Goal: Information Seeking & Learning: Learn about a topic

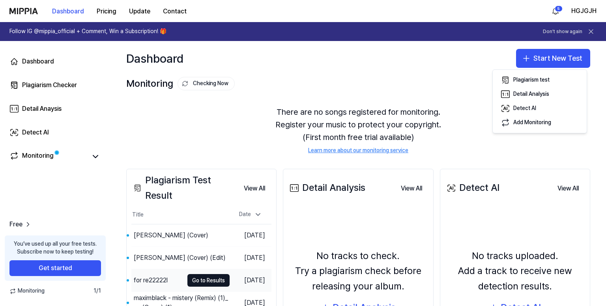
scroll to position [93, 0]
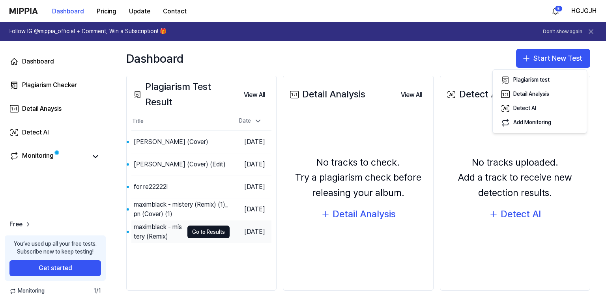
click at [151, 231] on div "maximblack - mistery (Remix)" at bounding box center [159, 231] width 50 height 19
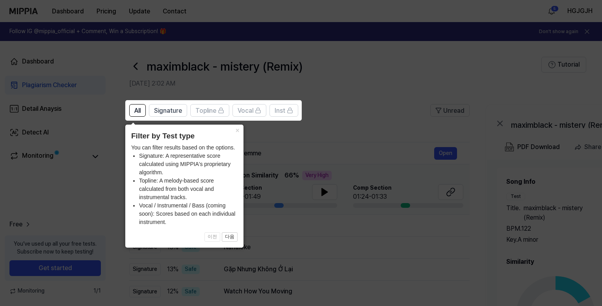
click at [406, 173] on icon at bounding box center [303, 153] width 606 height 306
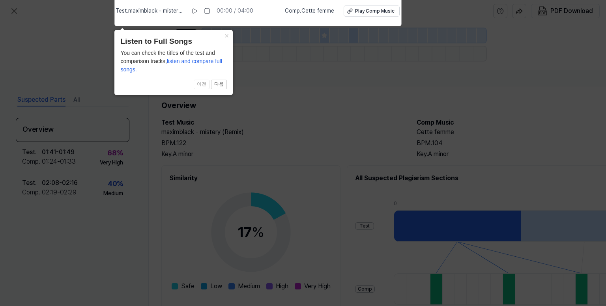
click at [293, 138] on icon at bounding box center [303, 151] width 606 height 310
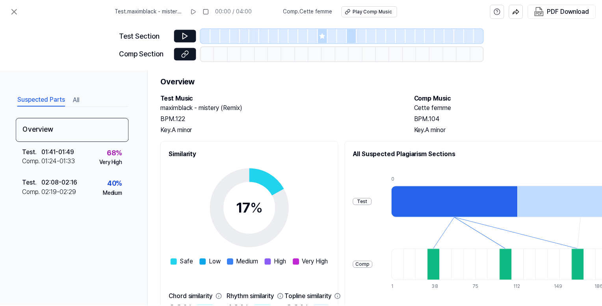
scroll to position [0, 0]
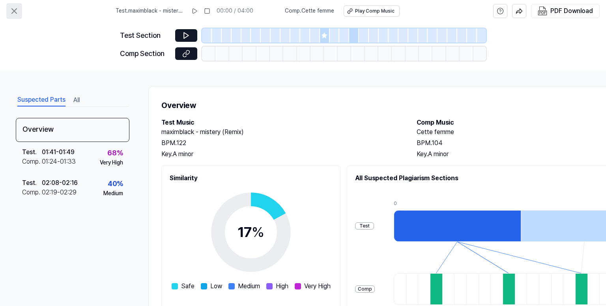
click at [11, 9] on icon at bounding box center [13, 10] width 9 height 9
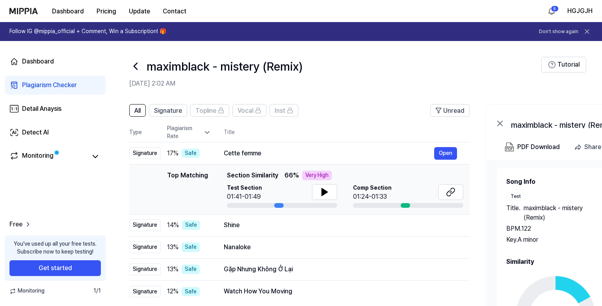
click at [134, 64] on icon at bounding box center [135, 66] width 13 height 13
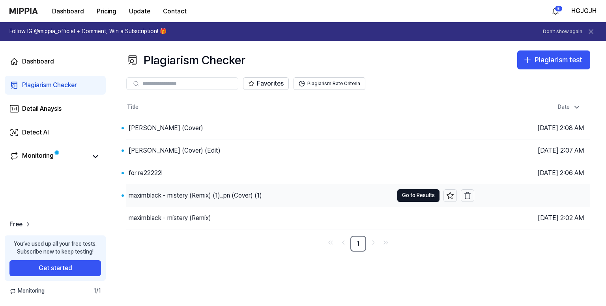
click at [284, 196] on div "maximblack - mistery (Remix) (1)_pn (Cover) (1)" at bounding box center [259, 196] width 267 height 22
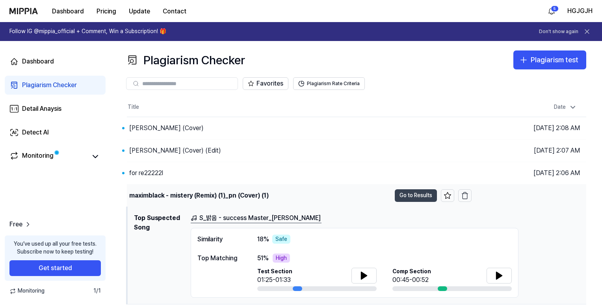
click at [423, 195] on button "Go to Results" at bounding box center [416, 195] width 42 height 13
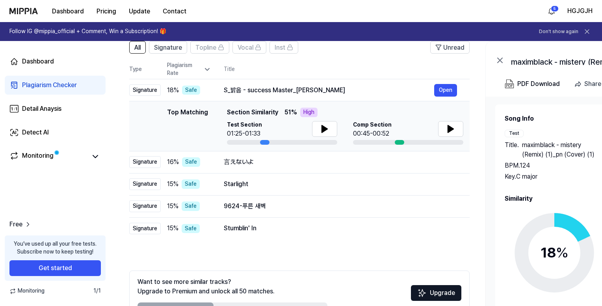
scroll to position [110, 0]
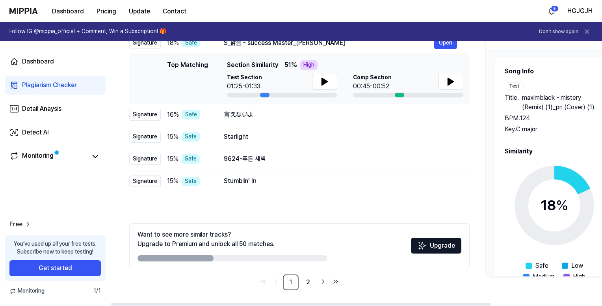
click at [517, 221] on icon at bounding box center [554, 205] width 99 height 99
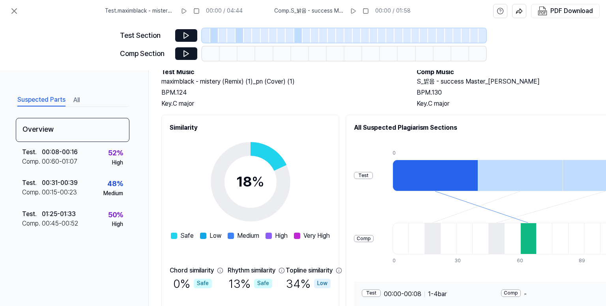
scroll to position [0, 0]
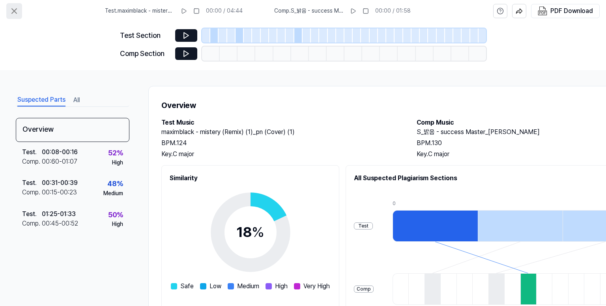
click at [14, 4] on button at bounding box center [14, 11] width 16 height 16
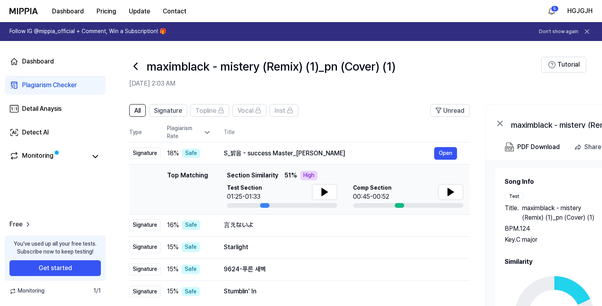
click at [129, 59] on div at bounding box center [135, 66] width 13 height 19
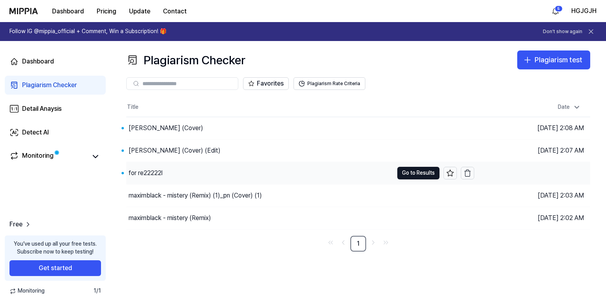
click at [219, 173] on div "for re22222l" at bounding box center [259, 173] width 267 height 22
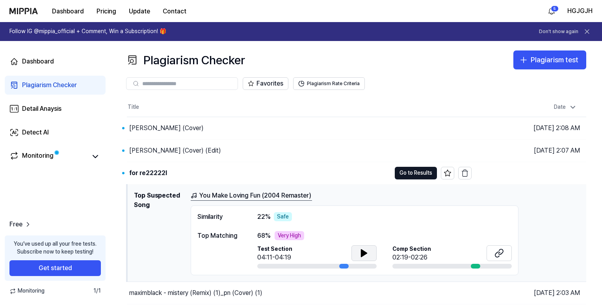
click at [366, 251] on icon at bounding box center [364, 252] width 9 height 9
click at [416, 172] on button "Go to Results" at bounding box center [416, 173] width 42 height 13
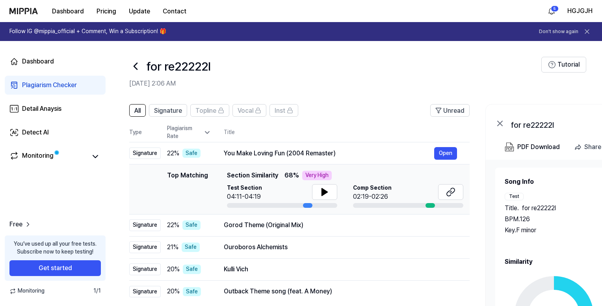
click at [557, 249] on div "Song Info Test Title . for re22222l BPM. 126 Key. F minor Comp Title . You Make…" at bounding box center [612, 290] width 215 height 226
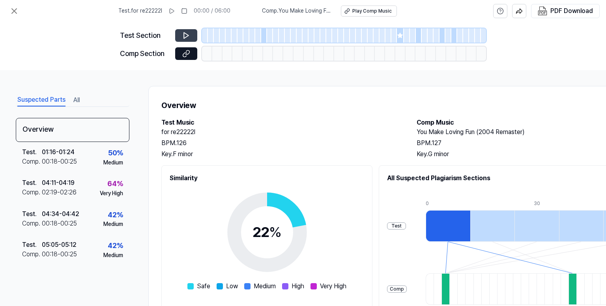
click at [186, 37] on icon at bounding box center [186, 36] width 5 height 6
drag, startPoint x: 262, startPoint y: 32, endPoint x: 259, endPoint y: 37, distance: 6.2
click at [262, 32] on div at bounding box center [264, 35] width 6 height 14
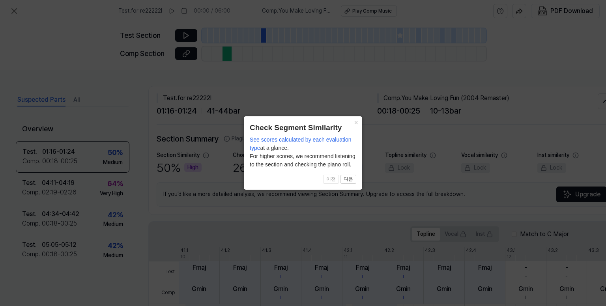
click at [181, 37] on icon at bounding box center [303, 153] width 606 height 306
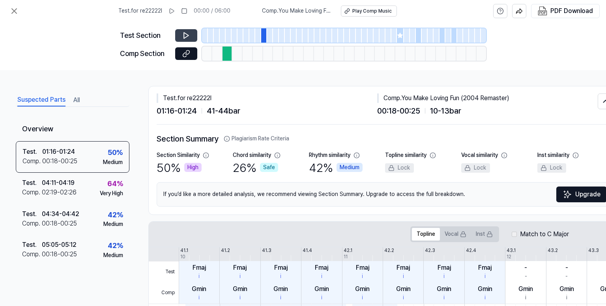
click at [184, 35] on icon at bounding box center [186, 36] width 5 height 6
click at [416, 37] on div at bounding box center [419, 35] width 6 height 14
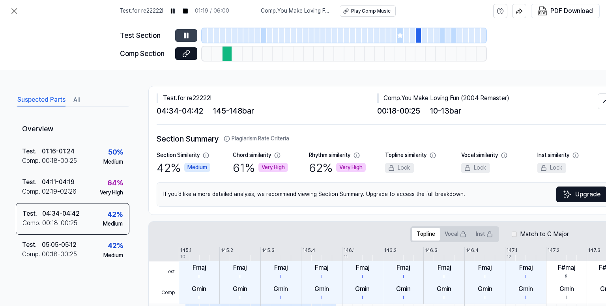
click at [191, 36] on button at bounding box center [186, 35] width 22 height 13
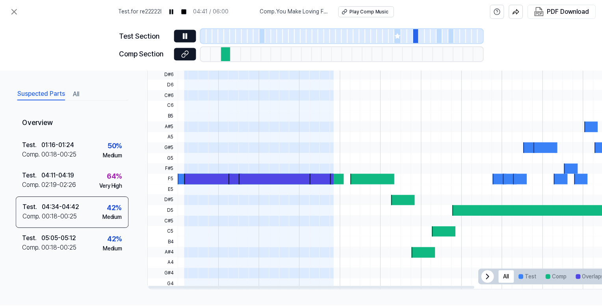
scroll to position [0, 0]
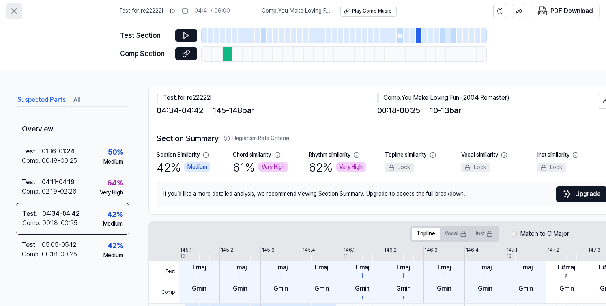
click at [11, 15] on icon at bounding box center [13, 10] width 9 height 9
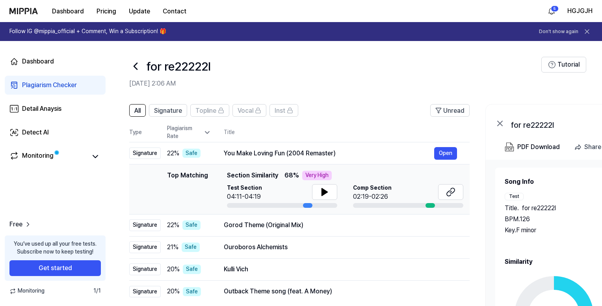
click at [131, 69] on icon at bounding box center [135, 66] width 13 height 13
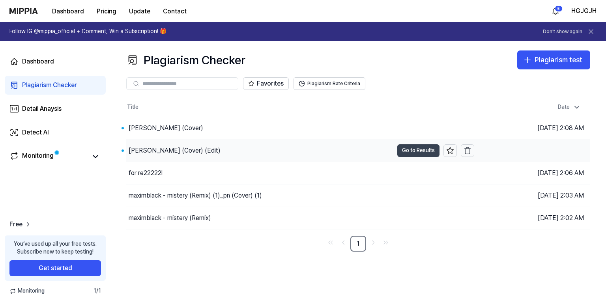
click at [425, 150] on button "Go to Results" at bounding box center [418, 150] width 42 height 13
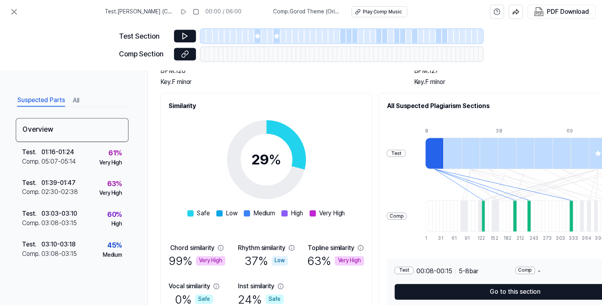
scroll to position [115, 0]
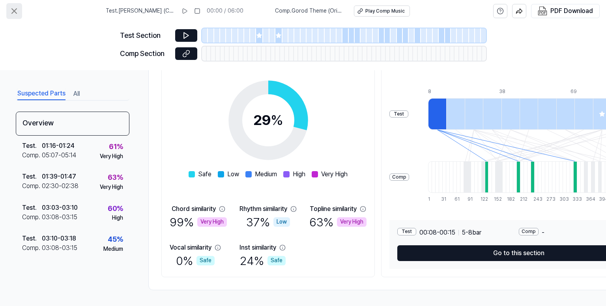
click at [16, 8] on icon at bounding box center [13, 10] width 9 height 9
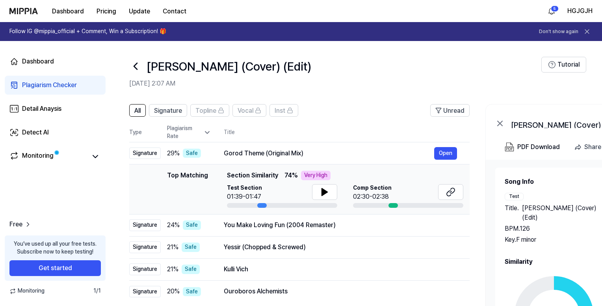
click at [134, 68] on icon at bounding box center [135, 66] width 13 height 13
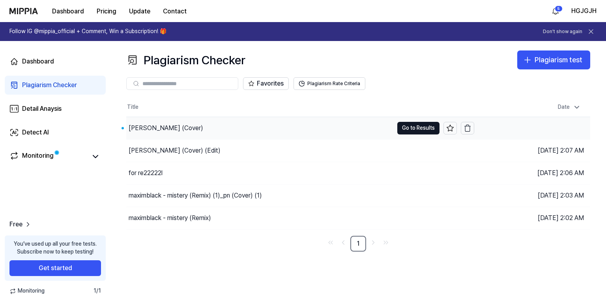
click at [218, 127] on div "[PERSON_NAME] (Cover)" at bounding box center [259, 128] width 267 height 22
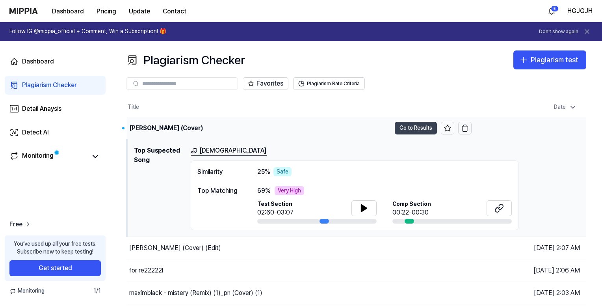
click at [432, 133] on button "Go to Results" at bounding box center [416, 128] width 42 height 13
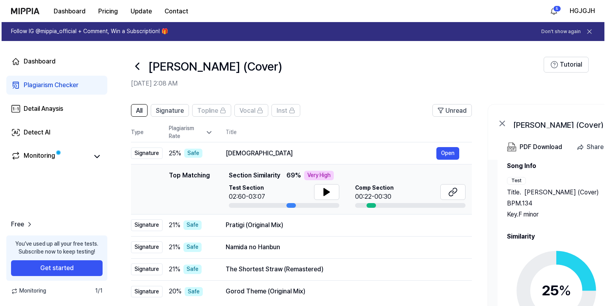
scroll to position [24, 0]
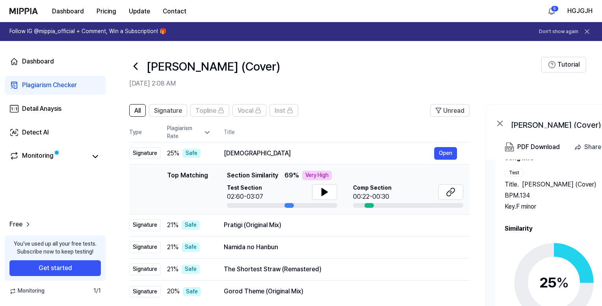
click at [557, 265] on icon at bounding box center [554, 282] width 99 height 99
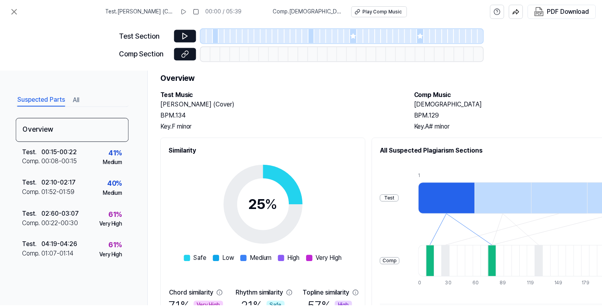
scroll to position [0, 0]
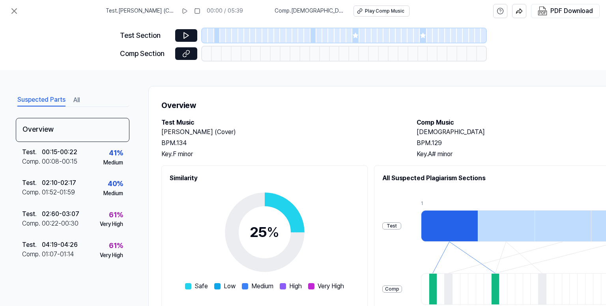
click at [215, 38] on div at bounding box center [217, 35] width 6 height 14
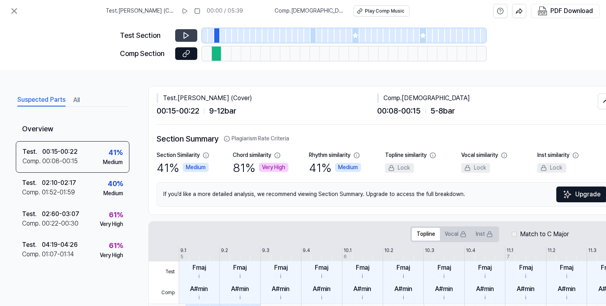
click at [186, 37] on icon at bounding box center [186, 36] width 8 height 8
click at [310, 36] on div at bounding box center [313, 35] width 6 height 14
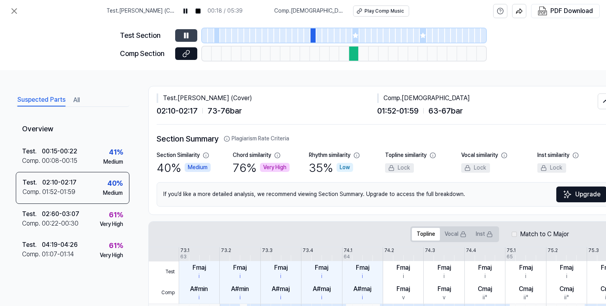
click at [193, 36] on button at bounding box center [186, 35] width 22 height 13
click at [186, 37] on icon at bounding box center [186, 36] width 8 height 8
click at [187, 37] on icon at bounding box center [187, 35] width 1 height 5
click at [13, 7] on icon at bounding box center [13, 10] width 9 height 9
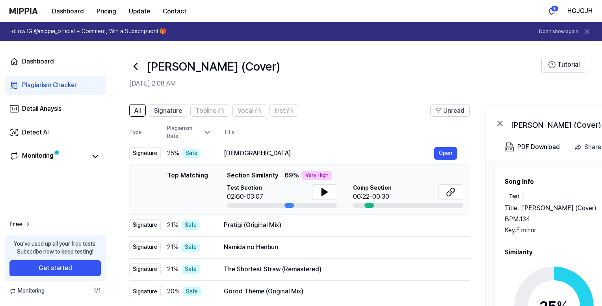
click at [149, 69] on h1 "[PERSON_NAME] (Cover)" at bounding box center [214, 66] width 134 height 17
click at [136, 67] on icon at bounding box center [135, 66] width 13 height 13
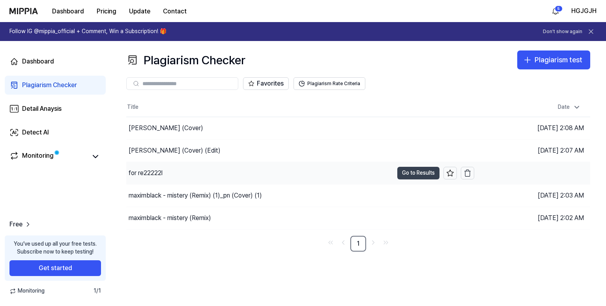
drag, startPoint x: 426, startPoint y: 174, endPoint x: 412, endPoint y: 172, distance: 13.9
click at [426, 174] on button "Go to Results" at bounding box center [418, 173] width 42 height 13
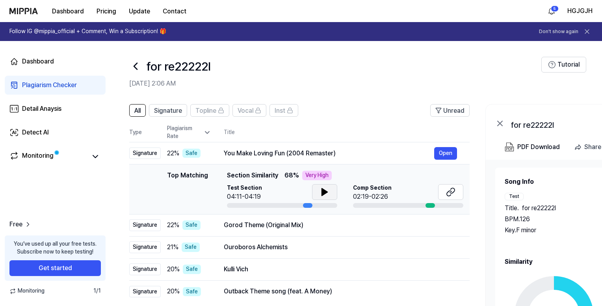
click at [328, 190] on icon at bounding box center [324, 191] width 9 height 9
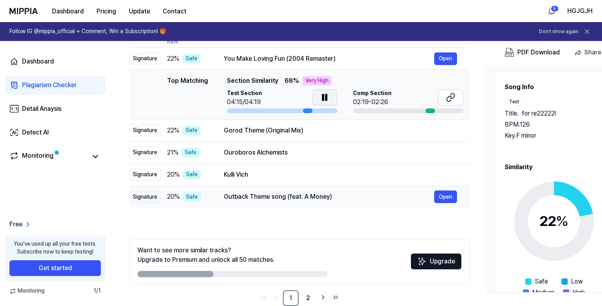
scroll to position [110, 0]
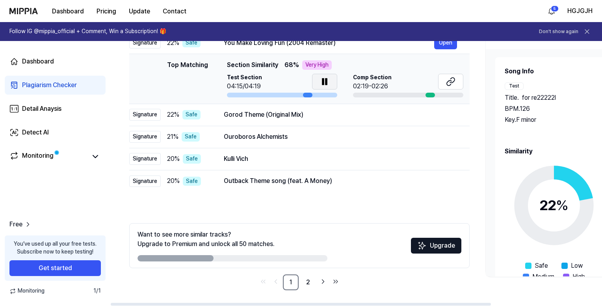
click at [541, 198] on div "22 %" at bounding box center [554, 205] width 29 height 21
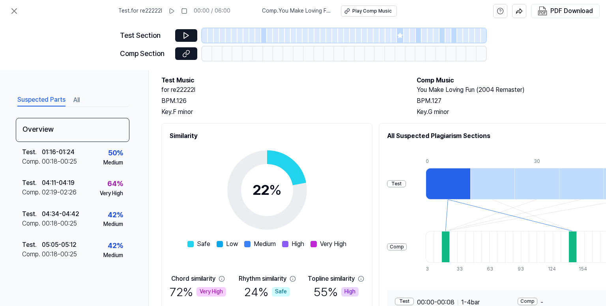
scroll to position [0, 0]
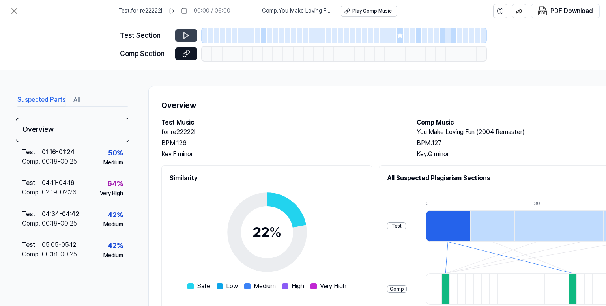
click at [194, 33] on button at bounding box center [186, 35] width 22 height 13
click at [261, 37] on div at bounding box center [264, 35] width 6 height 14
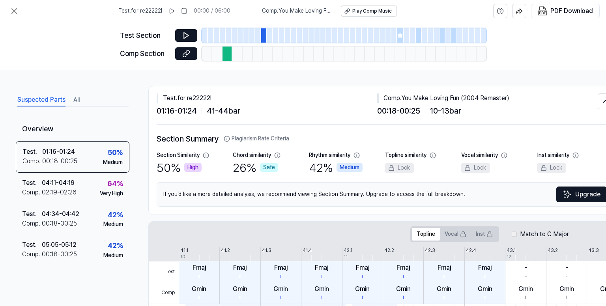
click at [421, 35] on div at bounding box center [424, 35] width 6 height 14
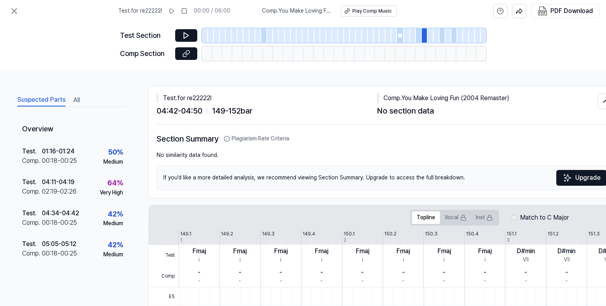
click at [417, 37] on div at bounding box center [419, 35] width 6 height 14
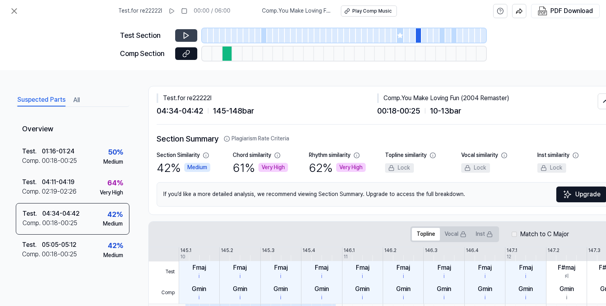
click at [194, 32] on button at bounding box center [186, 35] width 22 height 13
drag, startPoint x: 326, startPoint y: 35, endPoint x: 293, endPoint y: 42, distance: 33.5
click at [324, 35] on div at bounding box center [344, 35] width 284 height 14
drag, startPoint x: 198, startPoint y: 33, endPoint x: 187, endPoint y: 35, distance: 10.8
click at [197, 33] on div "Test Section" at bounding box center [303, 35] width 366 height 14
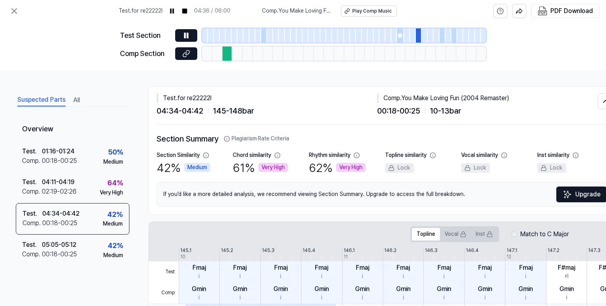
drag, startPoint x: 187, startPoint y: 35, endPoint x: 212, endPoint y: 33, distance: 25.0
click at [188, 34] on icon at bounding box center [187, 35] width 1 height 5
click at [227, 34] on div at bounding box center [229, 35] width 6 height 14
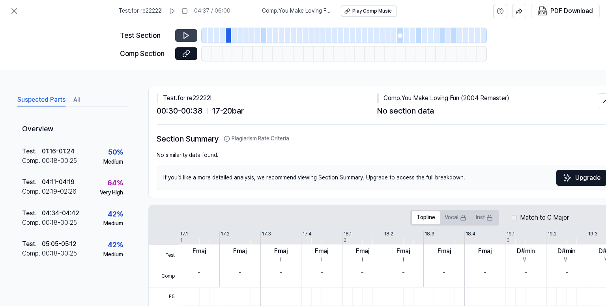
click at [189, 33] on icon at bounding box center [186, 36] width 8 height 8
click at [194, 37] on button at bounding box center [186, 35] width 22 height 13
click at [321, 35] on div at bounding box center [323, 35] width 6 height 14
click at [188, 34] on icon at bounding box center [186, 36] width 8 height 8
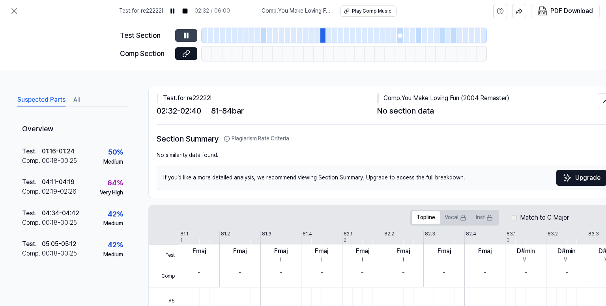
click at [188, 34] on icon at bounding box center [187, 35] width 1 height 5
click at [188, 34] on icon at bounding box center [186, 36] width 8 height 8
click at [400, 29] on div at bounding box center [400, 35] width 7 height 14
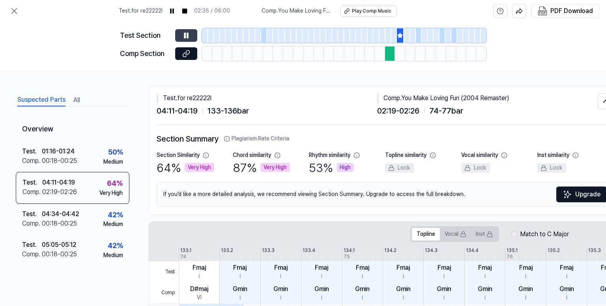
click at [186, 33] on icon at bounding box center [186, 36] width 8 height 8
click at [415, 34] on div at bounding box center [344, 35] width 284 height 14
click at [416, 34] on div at bounding box center [419, 35] width 6 height 14
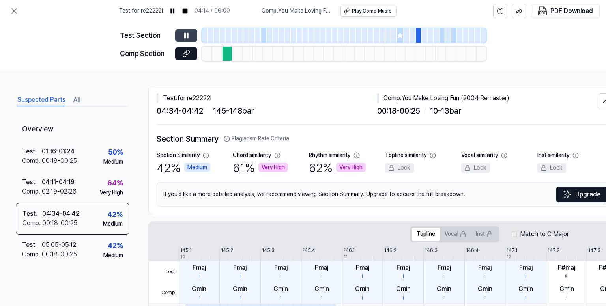
click at [184, 35] on icon at bounding box center [184, 35] width 1 height 5
click at [184, 35] on icon at bounding box center [186, 36] width 5 height 6
click at [184, 35] on icon at bounding box center [186, 36] width 8 height 8
click at [10, 14] on icon at bounding box center [13, 10] width 9 height 9
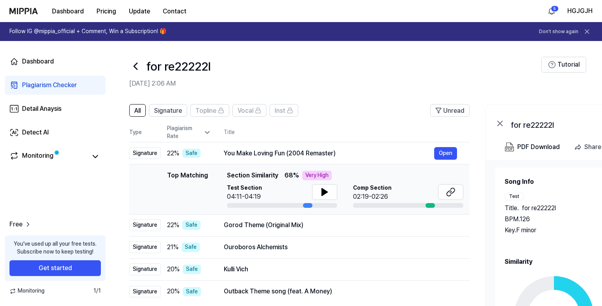
click at [129, 64] on icon at bounding box center [135, 66] width 13 height 13
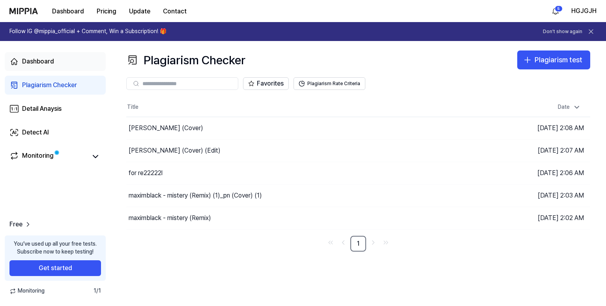
click at [43, 58] on div "Dashboard" at bounding box center [38, 61] width 32 height 9
